Goal: Check status

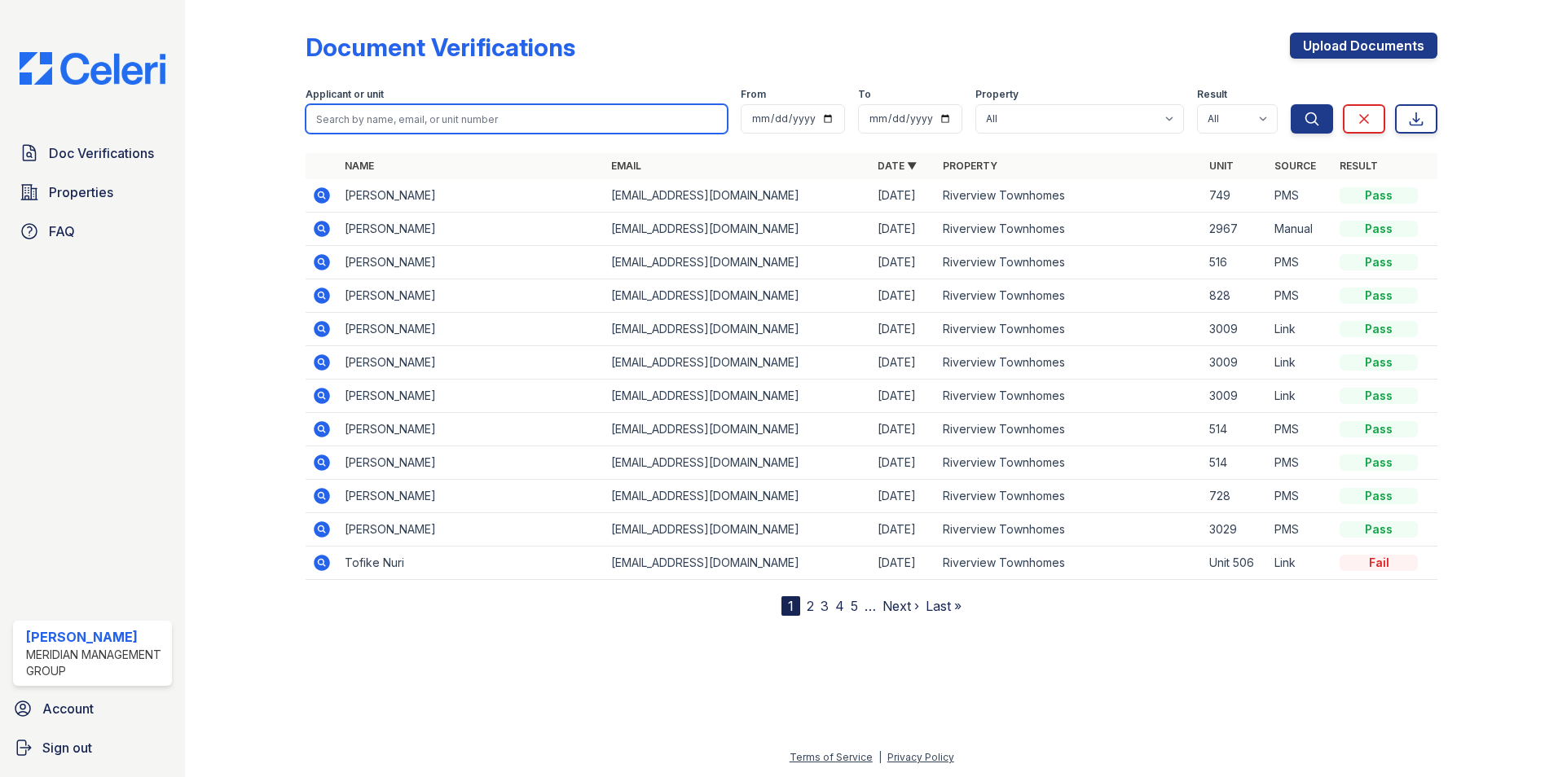
click at [482, 119] on input "search" at bounding box center [517, 118] width 422 height 29
type input "[PERSON_NAME]"
click at [1291, 104] on button "Search" at bounding box center [1312, 118] width 42 height 29
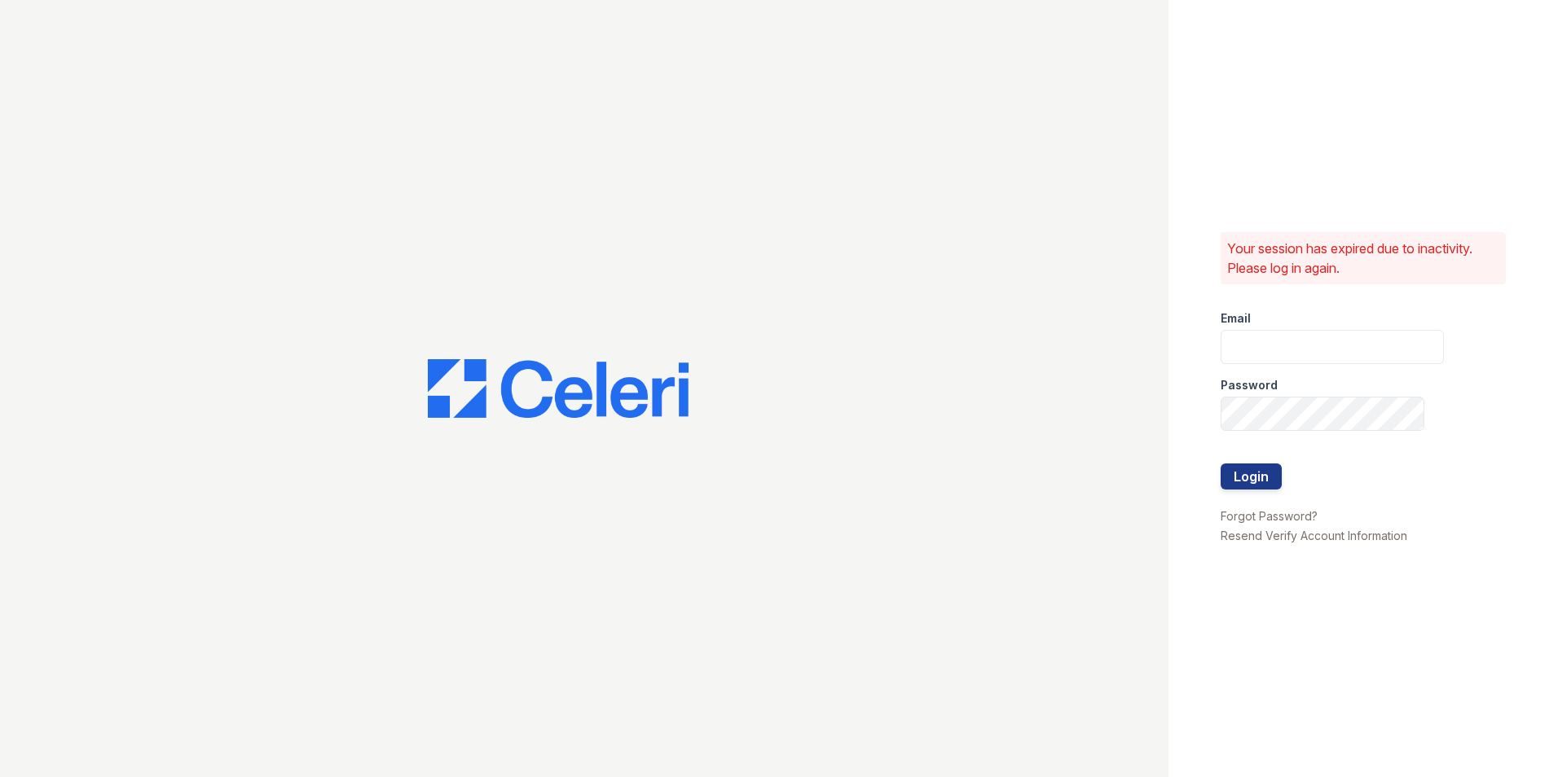
type input "[EMAIL_ADDRESS][DOMAIN_NAME]"
click at [1247, 472] on button "Login" at bounding box center [1251, 477] width 61 height 26
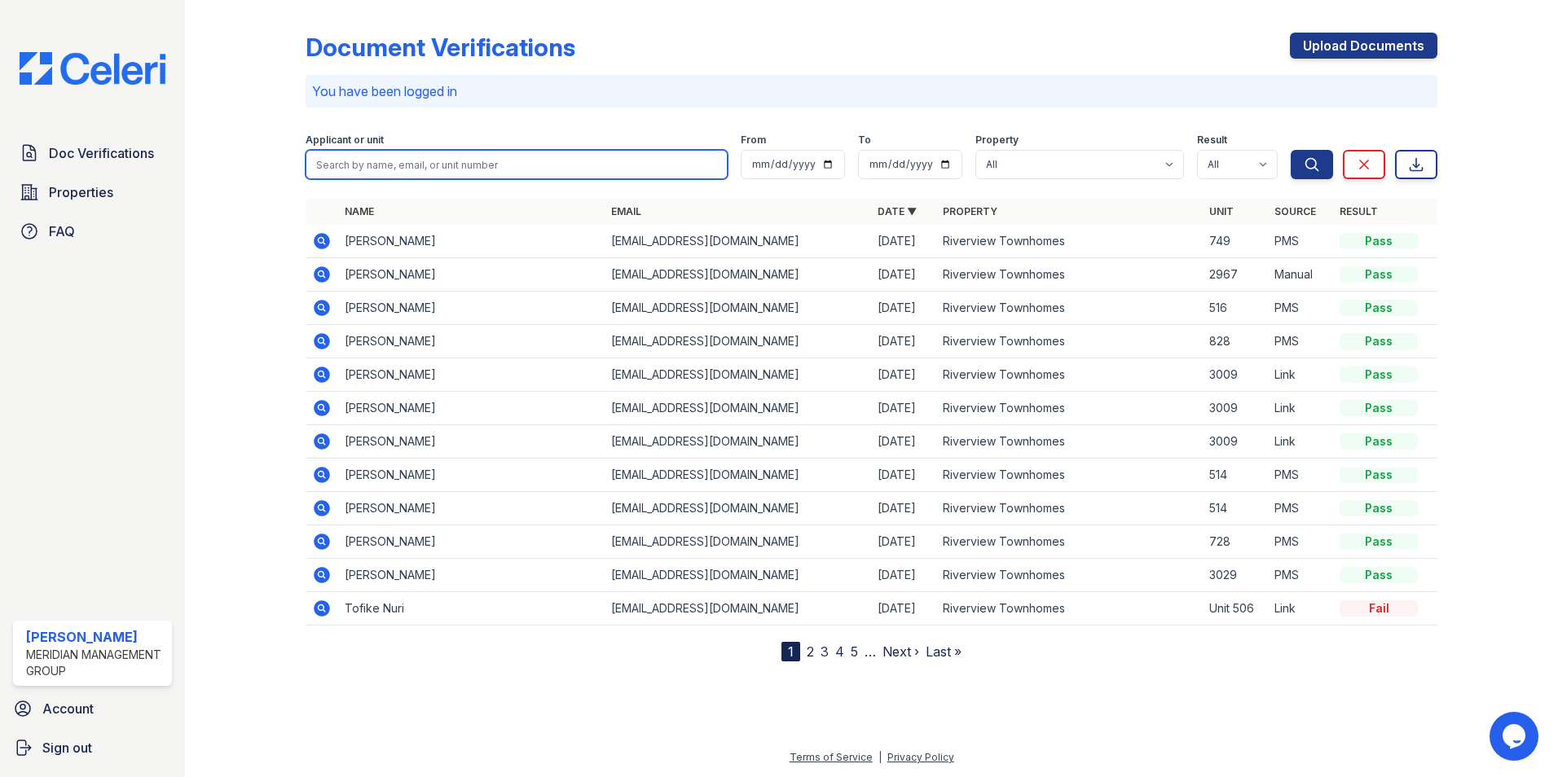
click at [460, 164] on input "search" at bounding box center [517, 164] width 422 height 29
type input "[PERSON_NAME]"
click at [1291, 150] on button "Search" at bounding box center [1312, 164] width 42 height 29
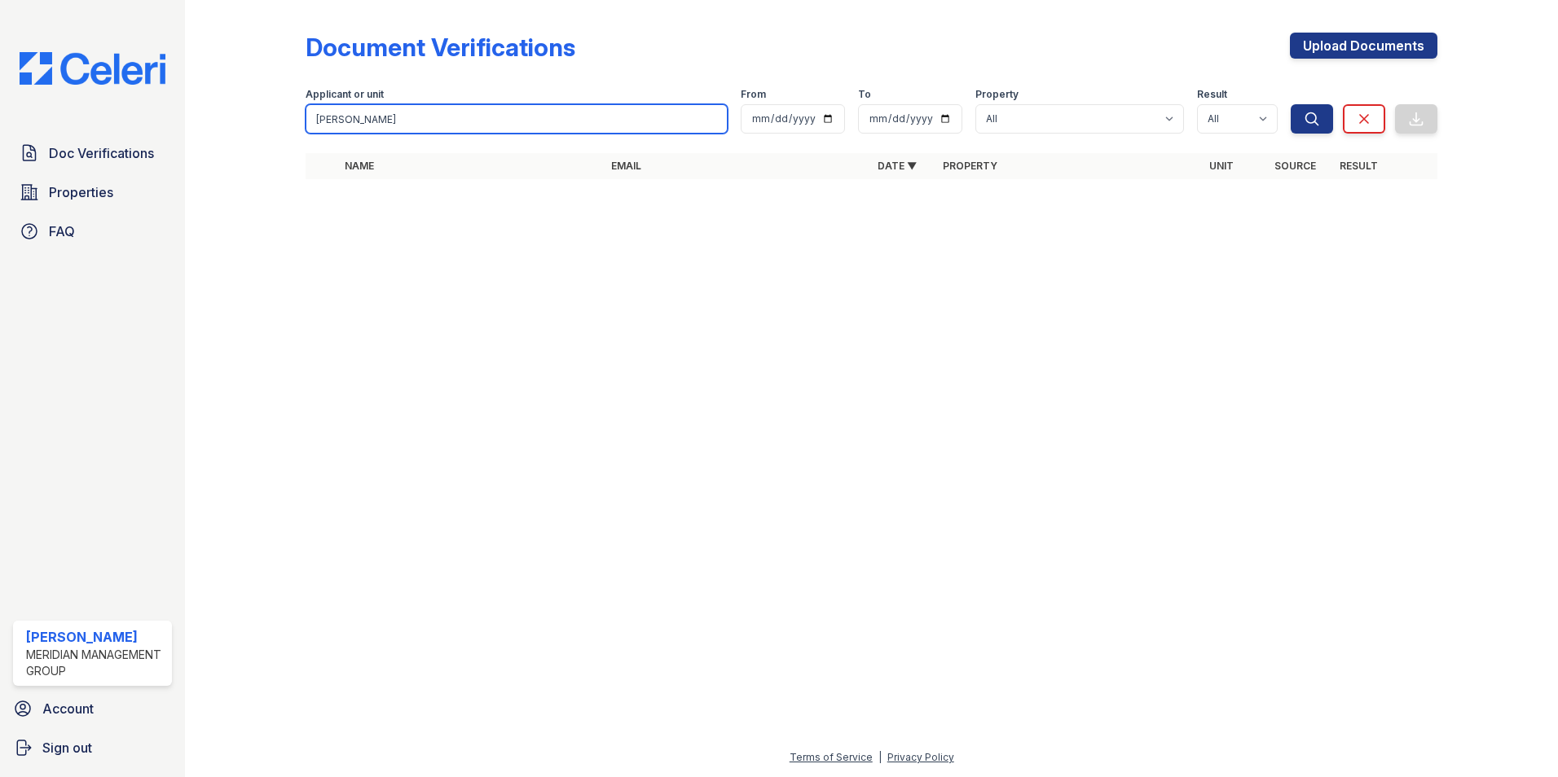
click at [711, 120] on input "[PERSON_NAME]" at bounding box center [517, 118] width 422 height 29
type input "yajairi"
click at [1291, 104] on button "Search" at bounding box center [1312, 118] width 42 height 29
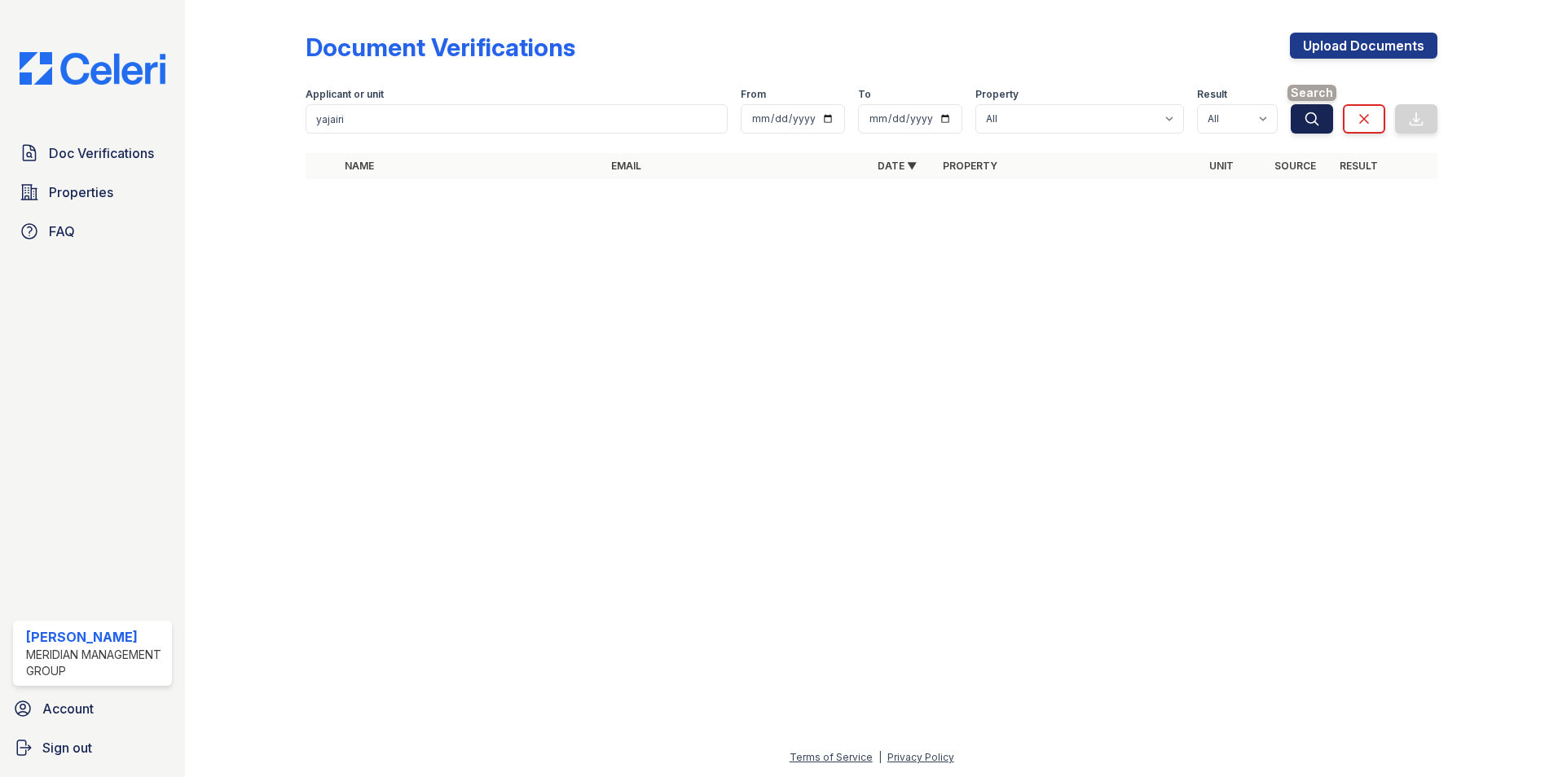
click at [1319, 117] on icon "submit" at bounding box center [1312, 119] width 16 height 16
